Goal: Check status: Check status

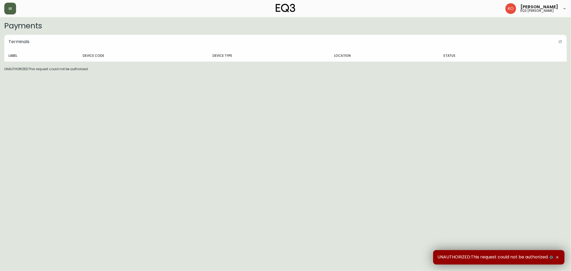
click at [12, 7] on icon "button" at bounding box center [10, 8] width 4 height 4
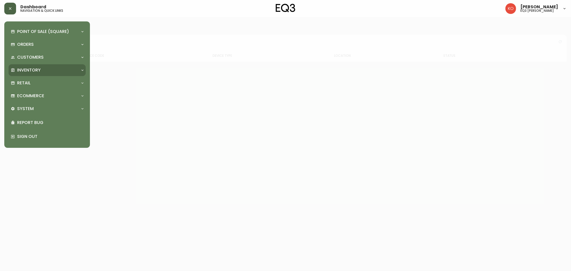
click at [28, 70] on p "Inventory" at bounding box center [29, 70] width 24 height 6
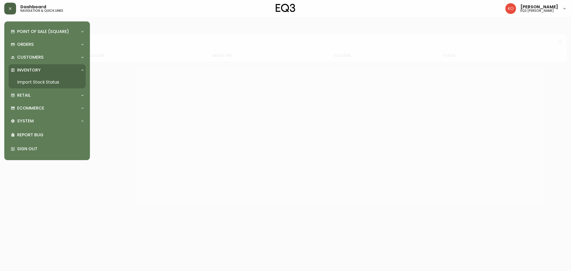
click at [29, 84] on link "Import Stock Status" at bounding box center [47, 82] width 77 height 12
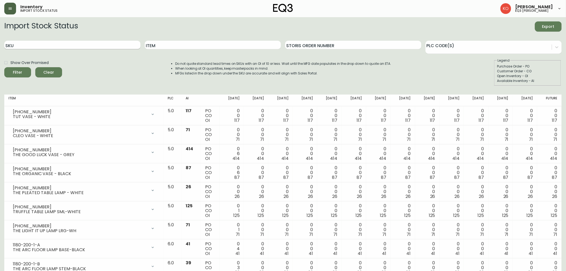
click at [58, 46] on input "SKU" at bounding box center [72, 45] width 136 height 9
paste input "[PHONE_NUMBER]"
type input "[PHONE_NUMBER]"
click at [4, 67] on button "Filter" at bounding box center [17, 72] width 27 height 10
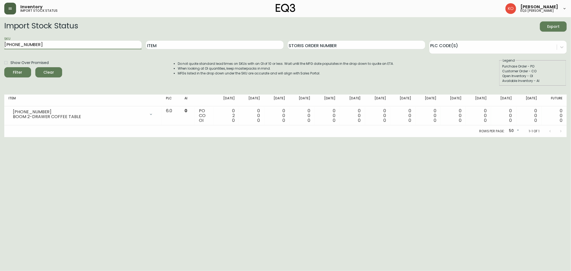
drag, startPoint x: 35, startPoint y: 45, endPoint x: 0, endPoint y: 44, distance: 34.8
click at [0, 44] on main "Import Stock Status Export SKU [PHONE_NUMBER] Item Storis Order Number PLC Code…" at bounding box center [285, 77] width 571 height 120
click at [535, 137] on html "Inventory import stock status [PERSON_NAME] eq3 laval - [PERSON_NAME] Import St…" at bounding box center [285, 68] width 571 height 137
